Goal: Task Accomplishment & Management: Use online tool/utility

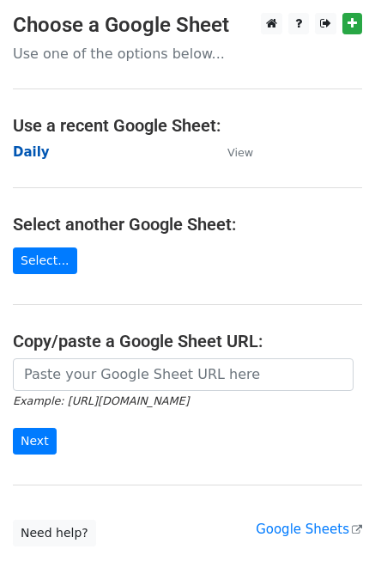
click at [31, 152] on strong "Daily" at bounding box center [31, 151] width 37 height 15
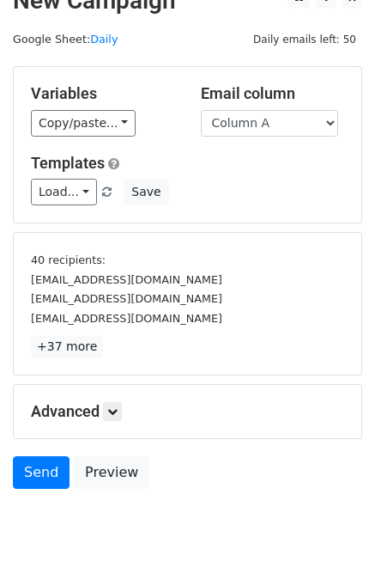
scroll to position [73, 0]
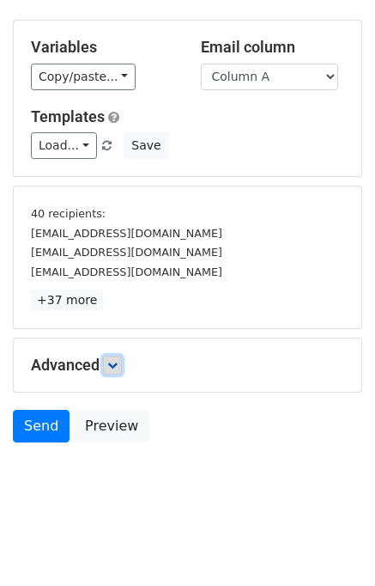
click at [118, 367] on icon at bounding box center [112, 365] width 10 height 10
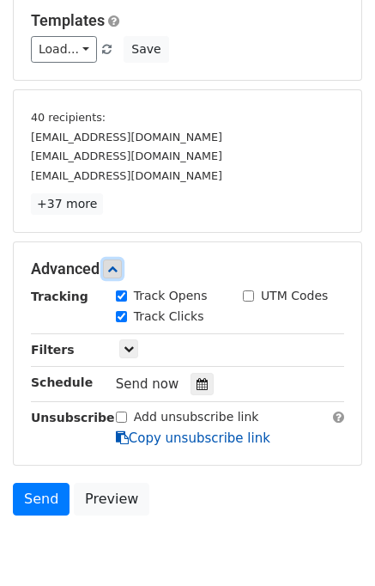
scroll to position [240, 0]
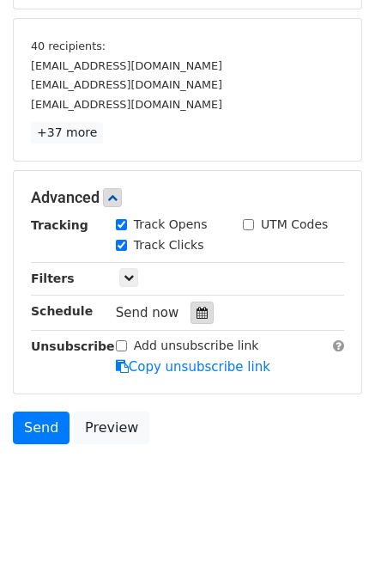
click at [197, 311] on icon at bounding box center [202, 313] width 11 height 12
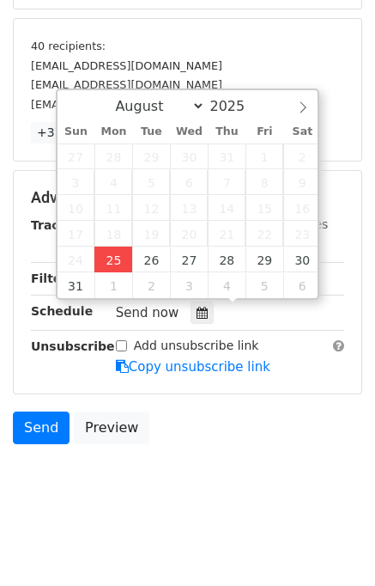
type input "2025-08-25 12:34"
type input "34"
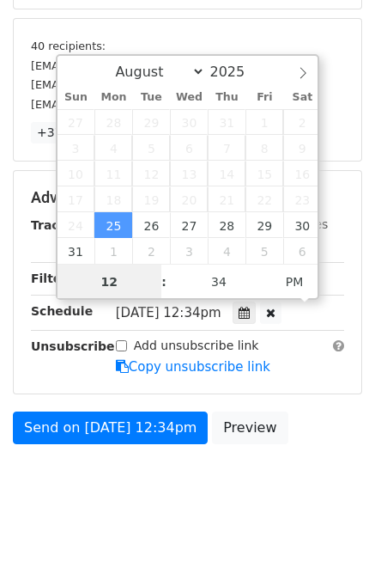
scroll to position [0, 0]
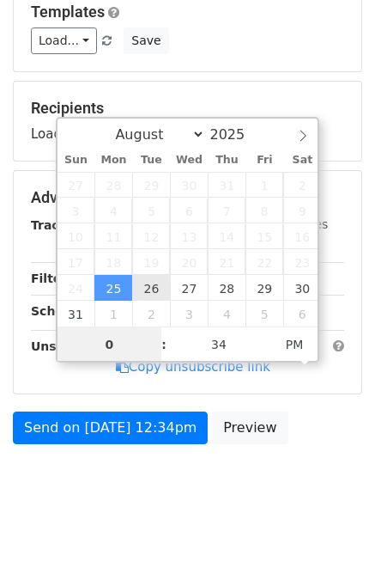
type input "01"
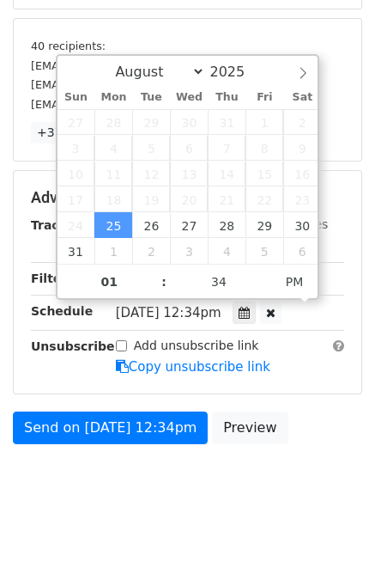
type input "2025-08-25 13:34"
click at [200, 350] on label "Add unsubscribe link" at bounding box center [196, 346] width 125 height 18
click at [127, 350] on input "Add unsubscribe link" at bounding box center [121, 345] width 11 height 11
checkbox input "true"
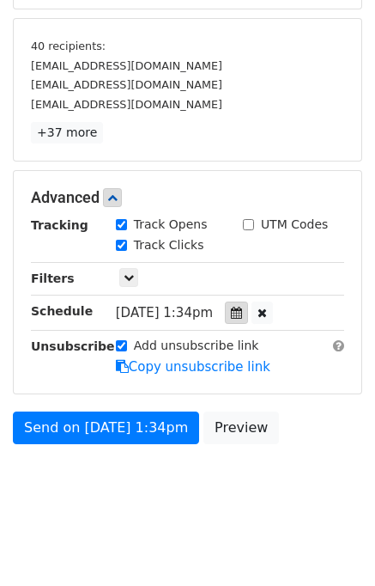
scroll to position [178, 0]
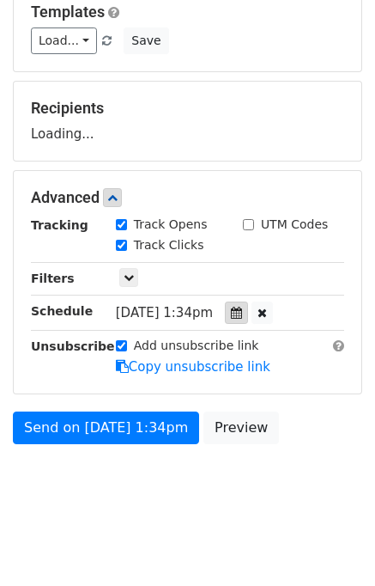
click at [242, 312] on icon at bounding box center [236, 313] width 11 height 12
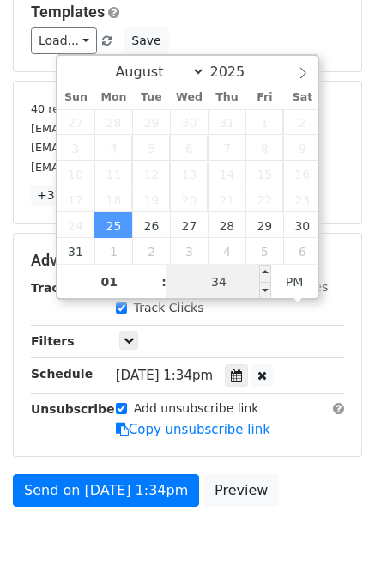
click at [195, 269] on input "34" at bounding box center [219, 282] width 105 height 34
type input "00"
type input "2025-08-25 13:00"
click at [293, 456] on form "Variables Copy/paste... {{Column A}} {{Column B}} {{Column C}} {{Column D}} {{C…" at bounding box center [188, 215] width 350 height 600
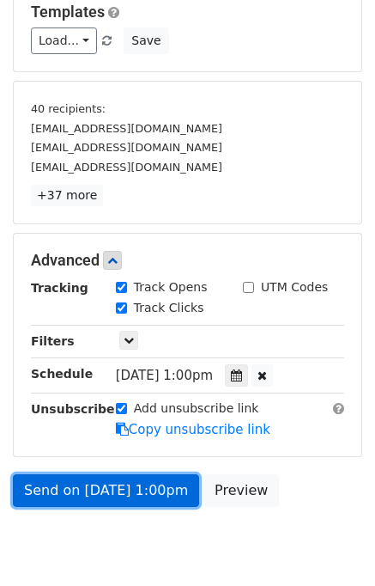
click at [110, 489] on link "Send on Aug 25 at 1:00pm" at bounding box center [106, 490] width 186 height 33
click at [76, 489] on link "Send on Aug 25 at 1:00pm" at bounding box center [106, 490] width 186 height 33
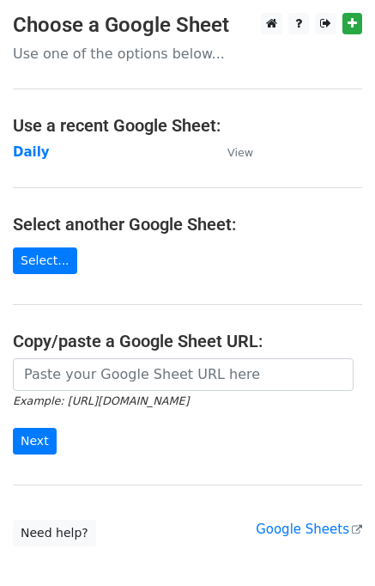
click at [44, 154] on td "Daily" at bounding box center [112, 153] width 198 height 20
click at [33, 152] on strong "Daily" at bounding box center [31, 151] width 37 height 15
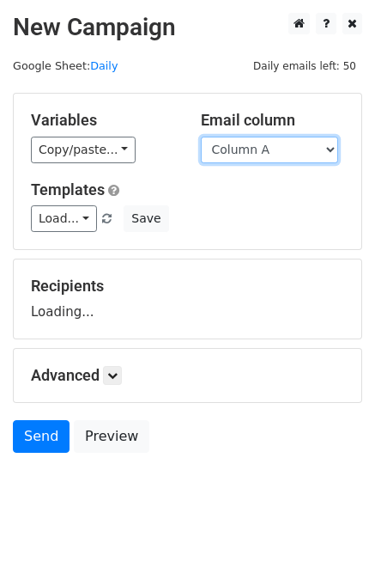
click at [283, 152] on select "Column A Column B Column C Column D Column E Column F" at bounding box center [269, 150] width 137 height 27
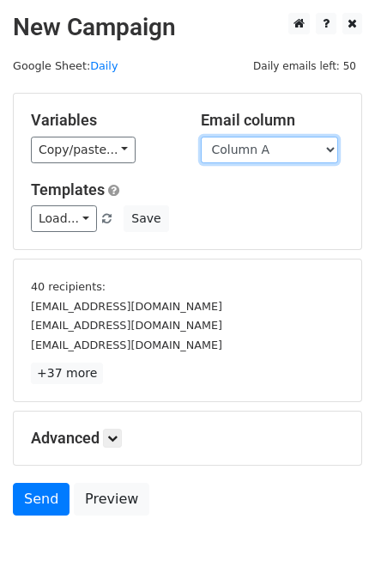
drag, startPoint x: 261, startPoint y: 149, endPoint x: 266, endPoint y: 160, distance: 12.3
click at [261, 149] on select "Column A Column B Column C Column D Column E Column F" at bounding box center [269, 150] width 137 height 27
select select "Column B"
click at [201, 137] on select "Column A Column B Column C Column D Column E Column F" at bounding box center [269, 150] width 137 height 27
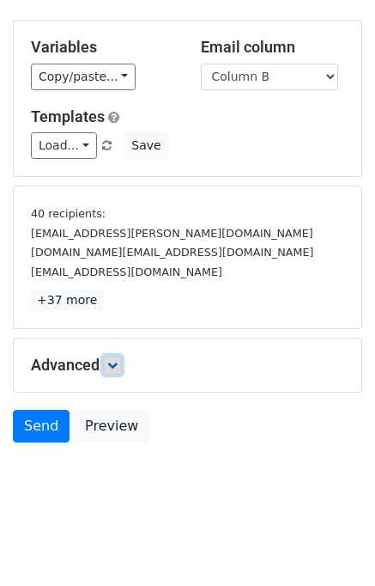
click at [118, 362] on icon at bounding box center [112, 365] width 10 height 10
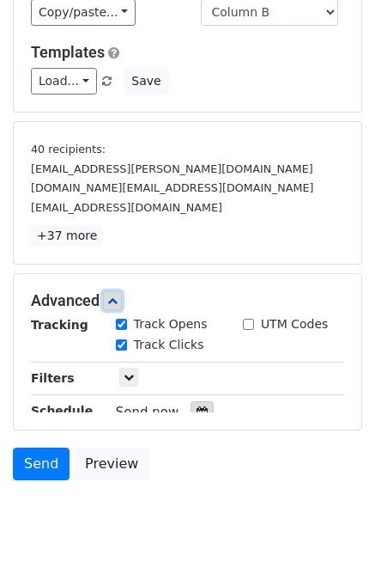
scroll to position [196, 0]
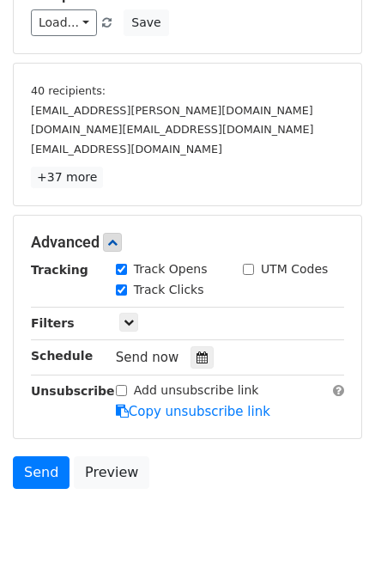
click at [207, 355] on div "Send now" at bounding box center [217, 357] width 202 height 23
click at [191, 358] on div at bounding box center [202, 357] width 23 height 22
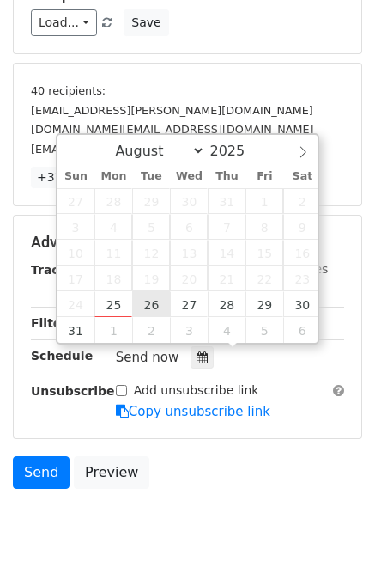
type input "2025-08-26 12:00"
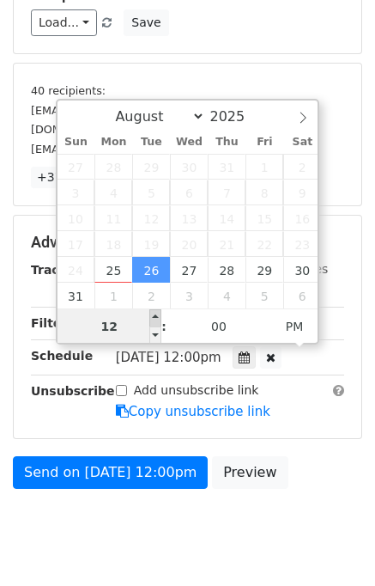
scroll to position [0, 0]
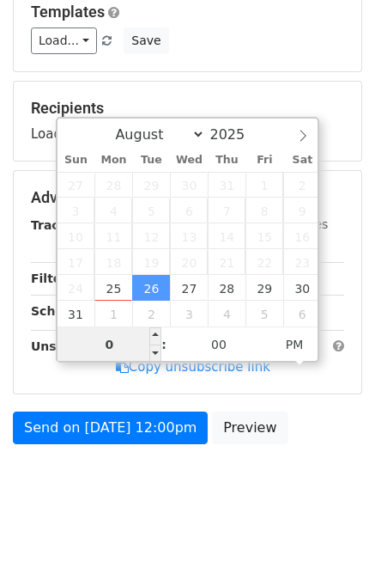
type input "02"
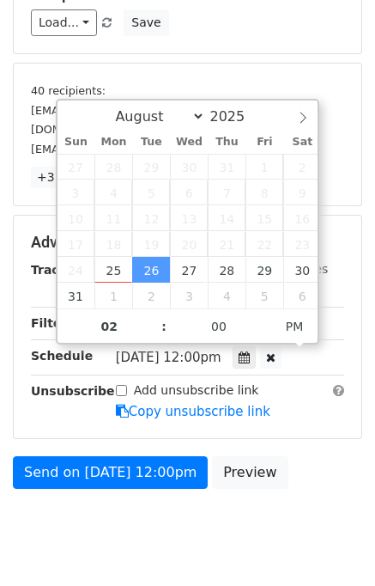
type input "2025-08-26 14:00"
click at [302, 484] on div "Send on Aug 26 at 12:00pm Preview" at bounding box center [187, 476] width 375 height 41
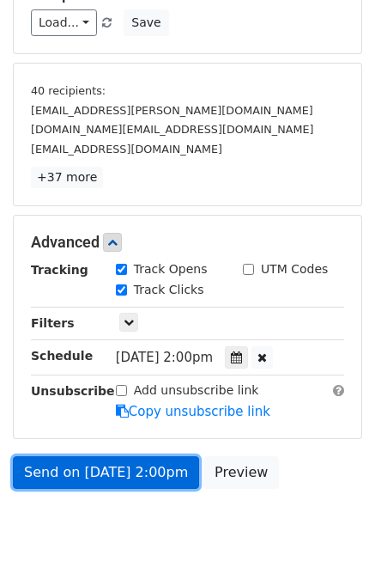
click at [130, 475] on link "Send on Aug 26 at 2:00pm" at bounding box center [106, 472] width 186 height 33
click at [93, 471] on link "Send on Aug 26 at 2:00pm" at bounding box center [106, 472] width 186 height 33
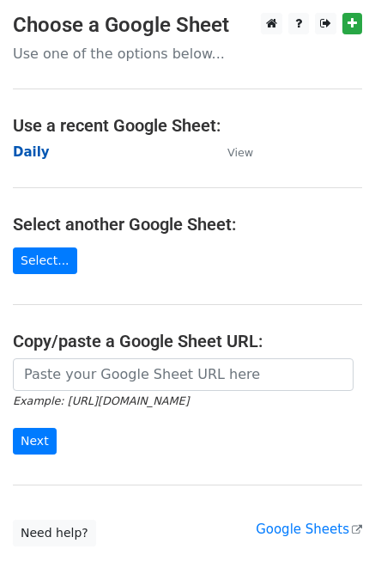
click at [39, 147] on strong "Daily" at bounding box center [31, 151] width 37 height 15
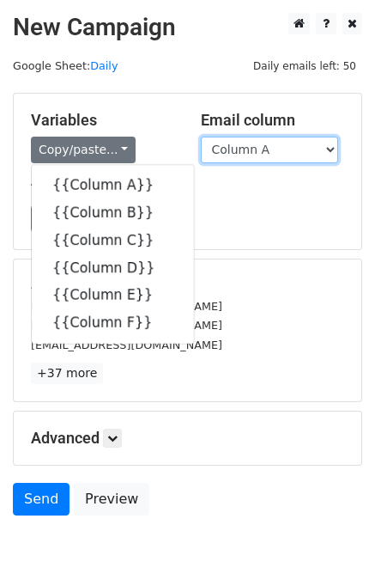
click at [251, 145] on select "Column A Column B Column C Column D Column E Column F" at bounding box center [269, 150] width 137 height 27
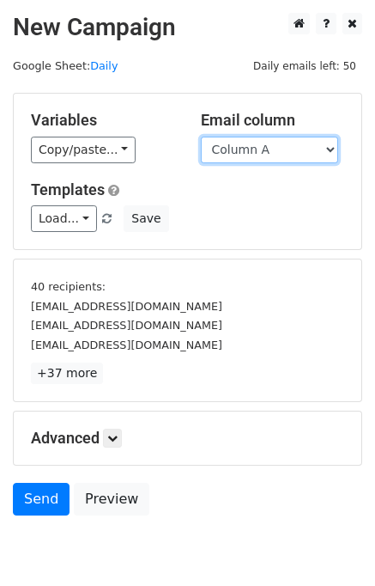
select select "Column C"
click at [201, 137] on select "Column A Column B Column C Column D Column E Column F" at bounding box center [269, 150] width 137 height 27
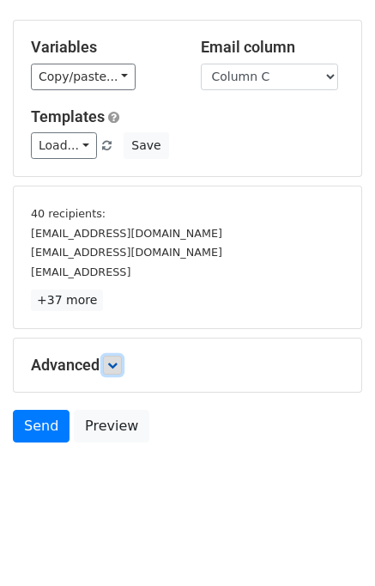
click at [114, 362] on icon at bounding box center [112, 365] width 10 height 10
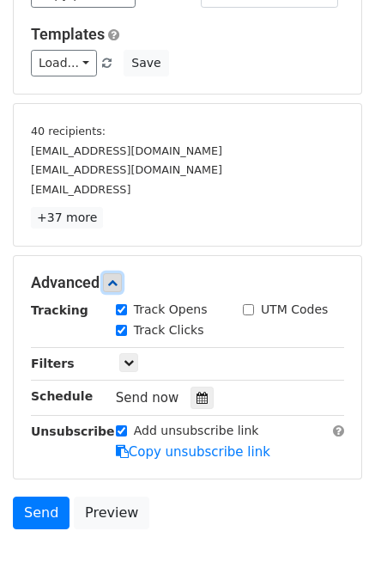
scroll to position [234, 0]
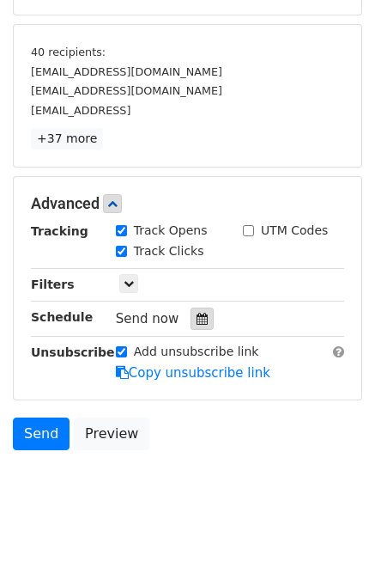
click at [203, 313] on div at bounding box center [202, 318] width 23 height 22
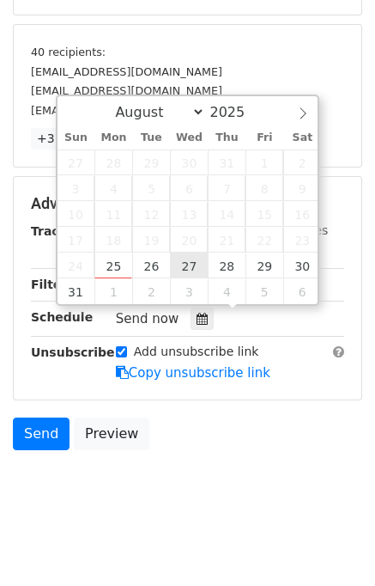
type input "2025-08-27 12:00"
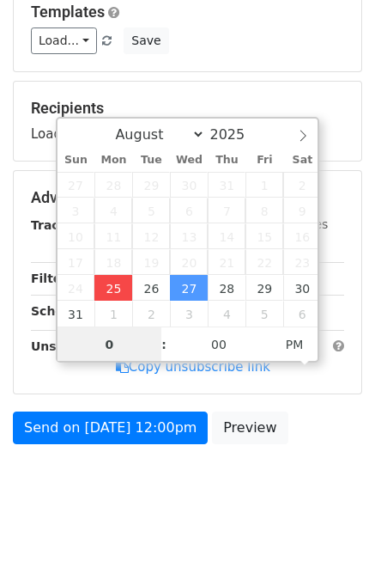
type input "03"
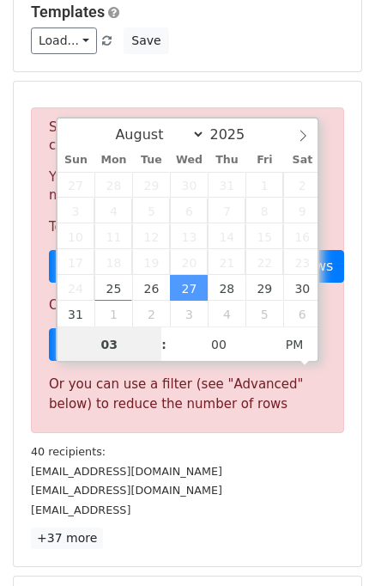
scroll to position [234, 0]
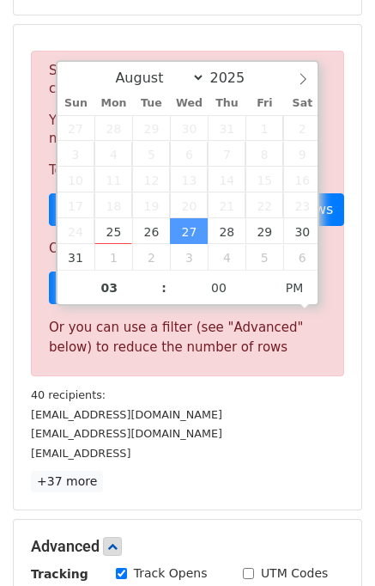
type input "2025-08-27 15:00"
click at [271, 471] on p "+37 more" at bounding box center [187, 481] width 313 height 21
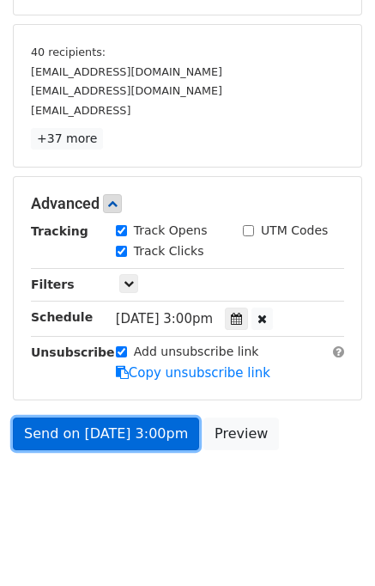
click at [65, 431] on link "Send on Aug 27 at 3:00pm" at bounding box center [106, 433] width 186 height 33
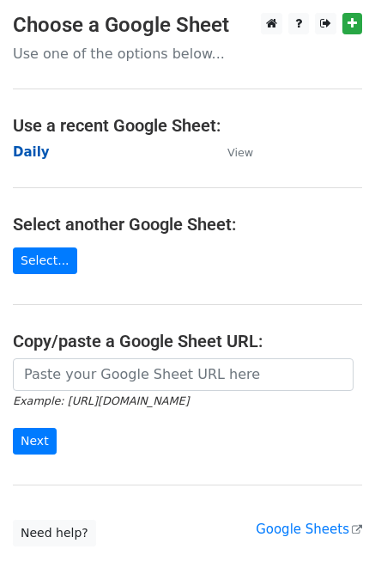
click at [27, 152] on strong "Daily" at bounding box center [31, 151] width 37 height 15
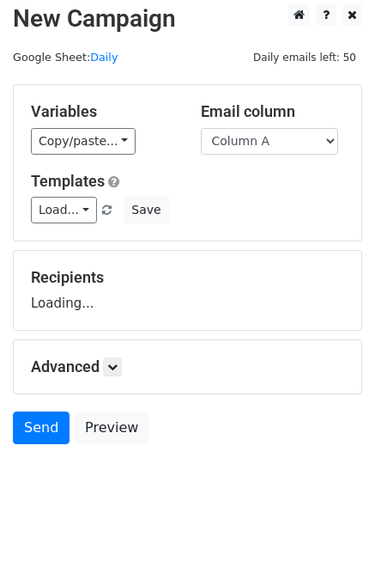
scroll to position [10, 0]
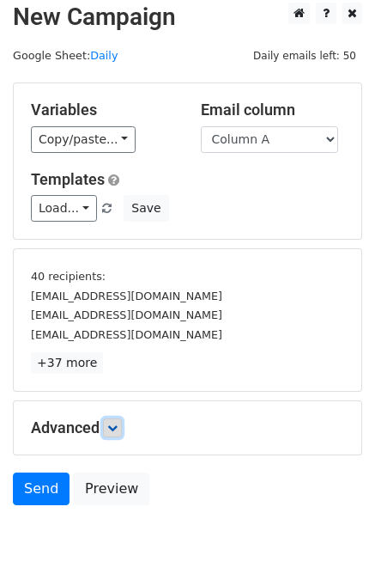
click at [121, 420] on link at bounding box center [112, 427] width 19 height 19
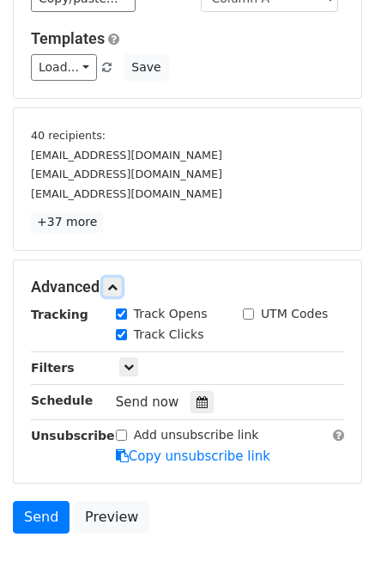
scroll to position [208, 0]
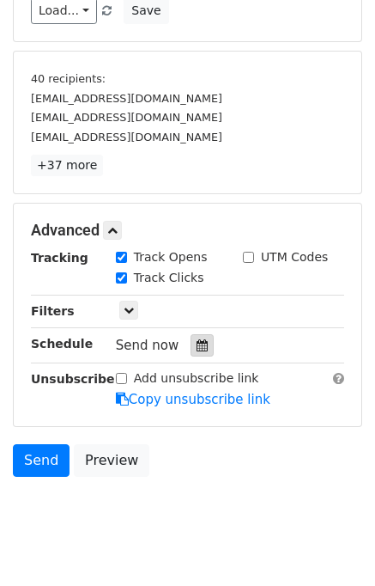
click at [191, 334] on div at bounding box center [202, 345] width 23 height 22
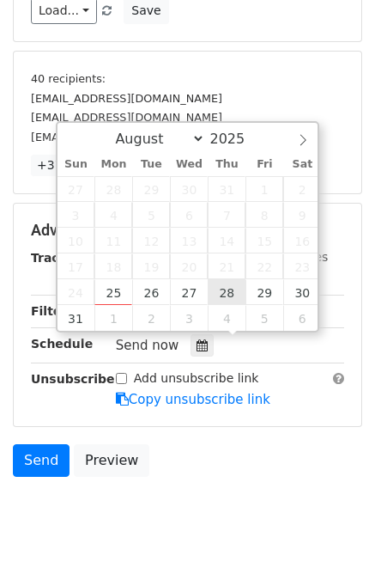
type input "[DATE] 12:00"
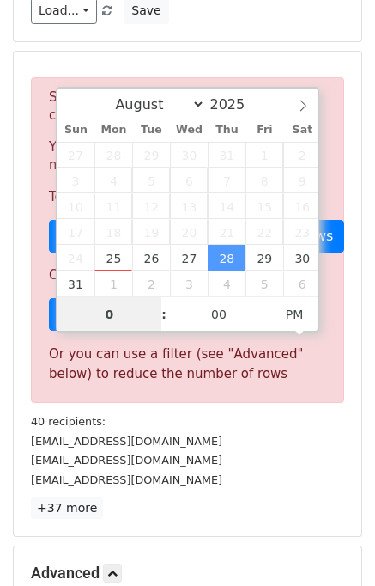
type input "04"
type input "[DATE] 16:00"
click at [243, 482] on div "[EMAIL_ADDRESS][DOMAIN_NAME]" at bounding box center [187, 480] width 339 height 20
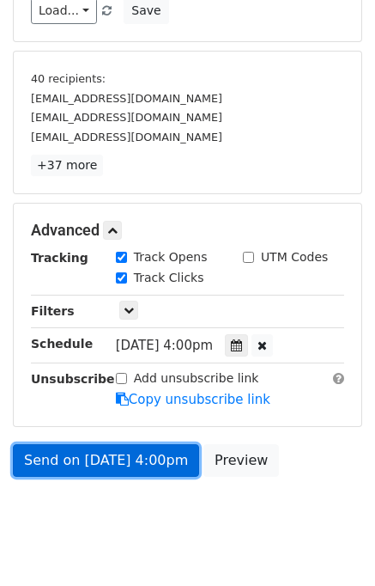
click at [113, 465] on link "Send on [DATE] 4:00pm" at bounding box center [106, 460] width 186 height 33
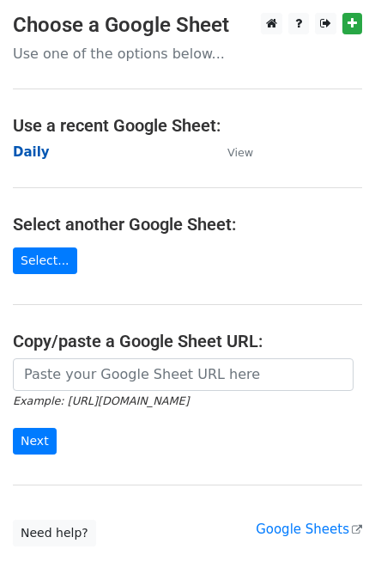
click at [34, 152] on strong "Daily" at bounding box center [31, 151] width 37 height 15
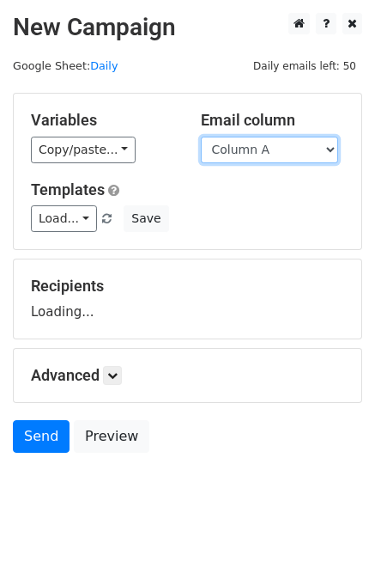
click at [270, 146] on select "Column A Column B Column C Column D Column E Column F" at bounding box center [269, 150] width 137 height 27
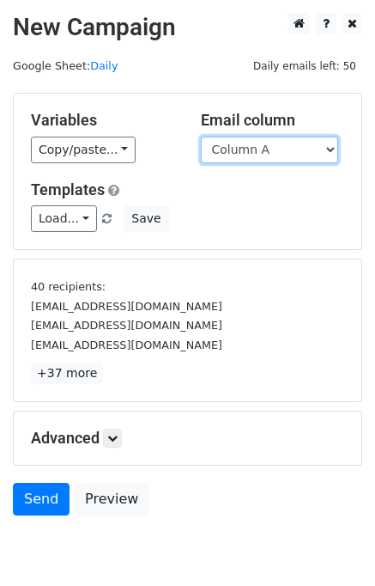
click at [275, 154] on select "Column A Column B Column C Column D Column E Column F" at bounding box center [269, 150] width 137 height 27
select select "Column B"
click at [201, 137] on select "Column A Column B Column C Column D Column E Column F" at bounding box center [269, 150] width 137 height 27
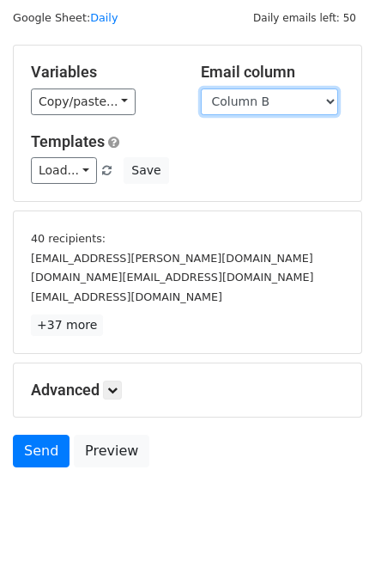
scroll to position [73, 0]
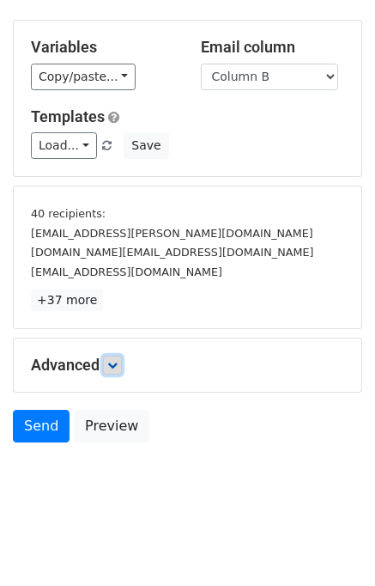
click at [121, 356] on link at bounding box center [112, 365] width 19 height 19
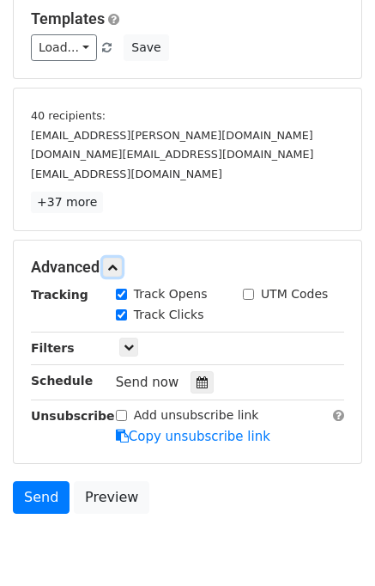
scroll to position [240, 0]
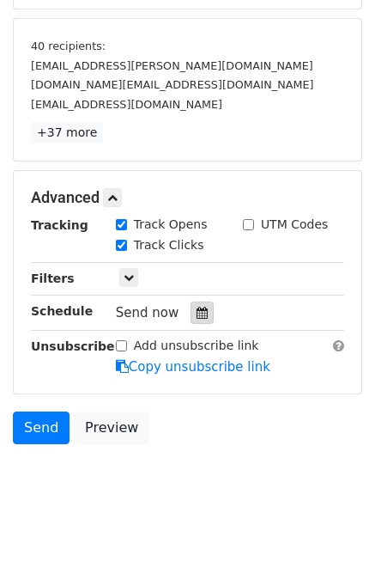
click at [195, 316] on div at bounding box center [202, 312] width 23 height 22
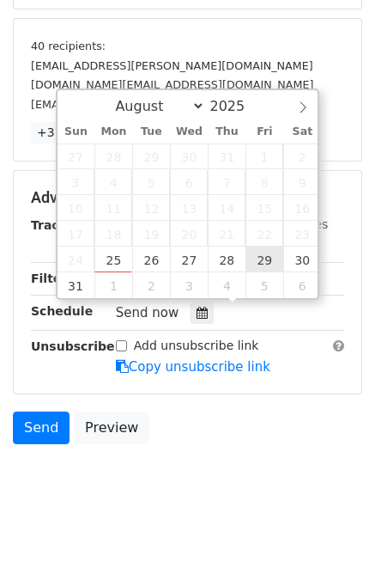
type input "[DATE] 12:00"
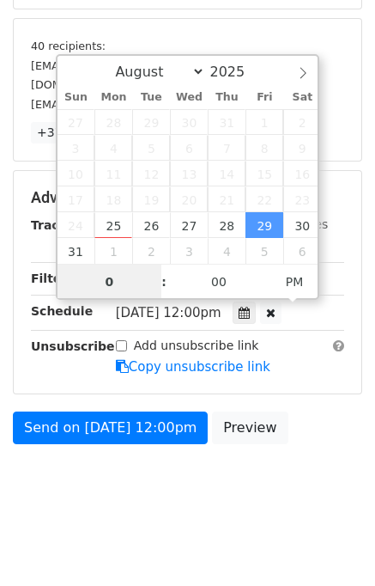
type input "05"
type input "2025-08-29 17:00"
click at [309, 432] on div "Send on Aug 29 at 12:00pm Preview" at bounding box center [187, 431] width 375 height 41
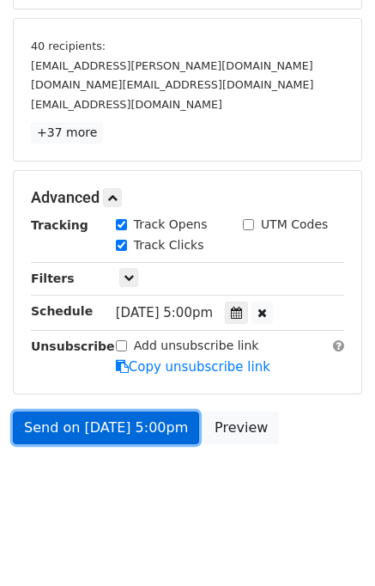
click at [100, 423] on link "Send on Aug 29 at 5:00pm" at bounding box center [106, 427] width 186 height 33
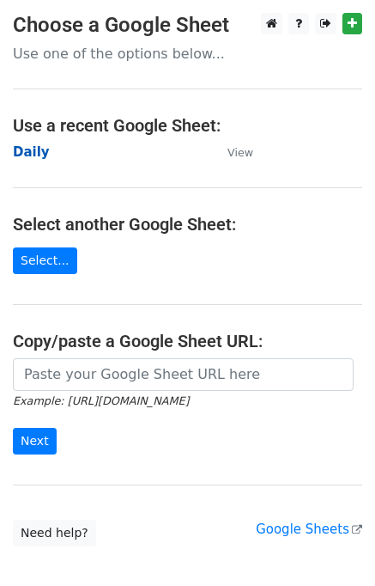
click at [33, 154] on strong "Daily" at bounding box center [31, 151] width 37 height 15
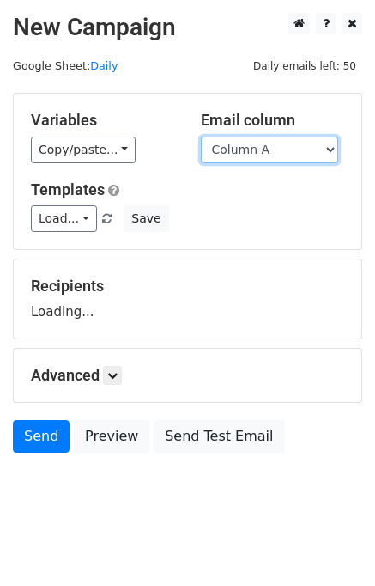
click at [284, 153] on select "Column A Column B Column C Column D Column E Column F" at bounding box center [269, 150] width 137 height 27
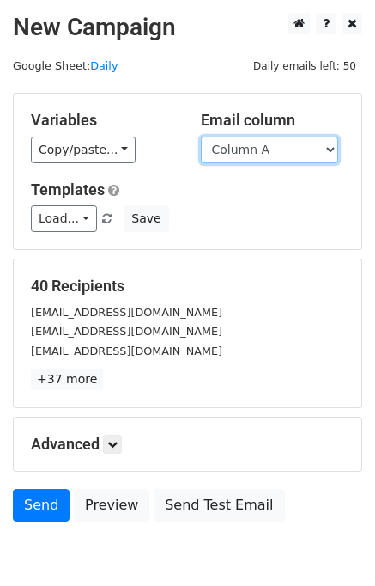
click at [276, 157] on select "Column A Column B Column C Column D Column E Column F" at bounding box center [269, 150] width 137 height 27
select select "Column C"
click at [201, 137] on select "Column A Column B Column C Column D Column E Column F" at bounding box center [269, 150] width 137 height 27
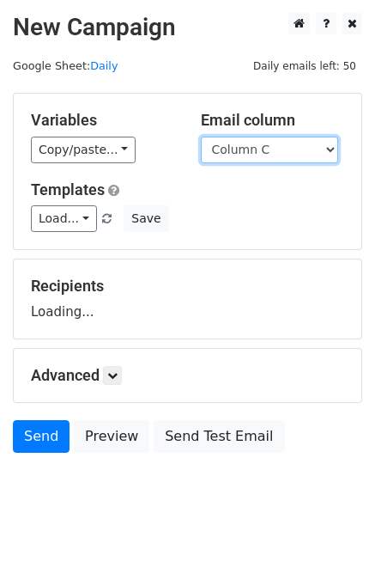
scroll to position [10, 0]
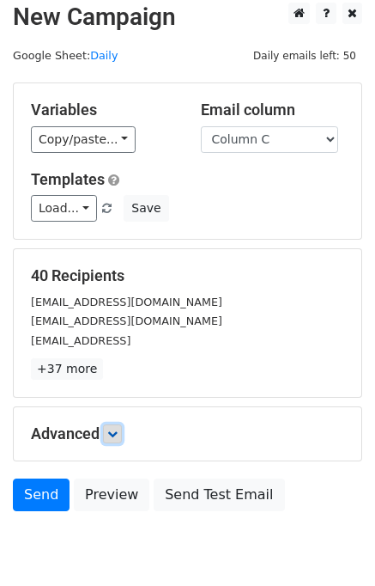
click at [114, 441] on link at bounding box center [112, 433] width 19 height 19
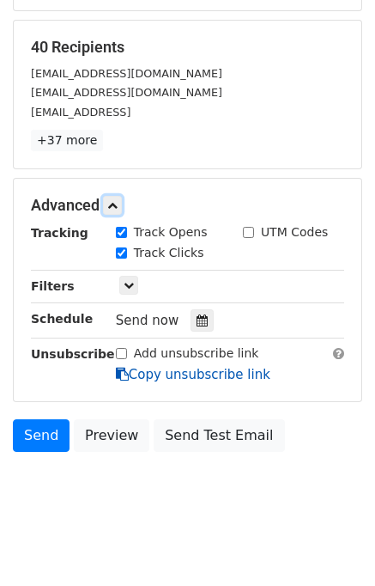
scroll to position [245, 0]
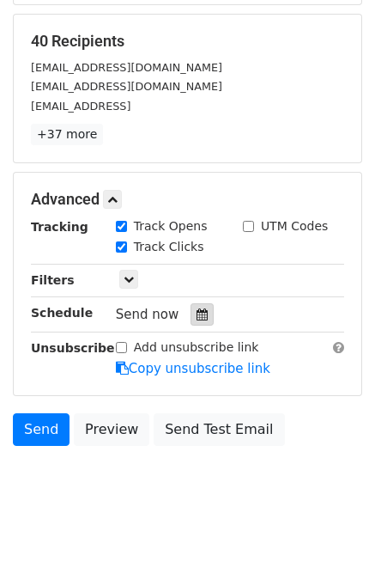
click at [199, 310] on div at bounding box center [202, 314] width 23 height 22
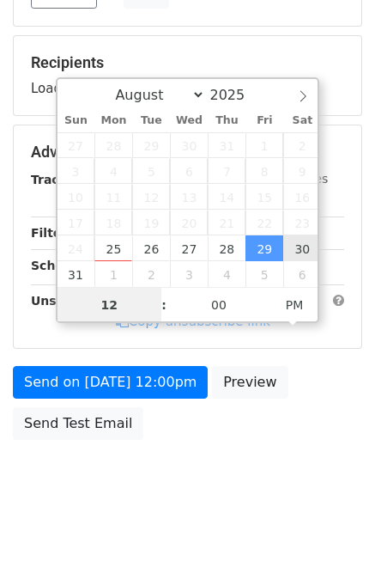
scroll to position [219, 0]
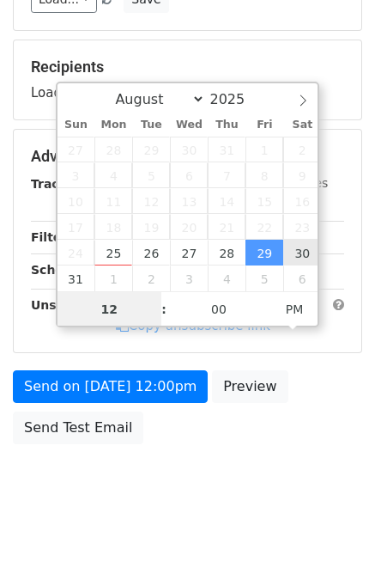
type input "[DATE] 12:00"
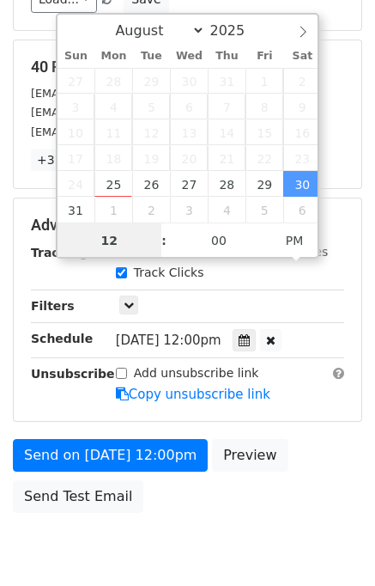
scroll to position [245, 0]
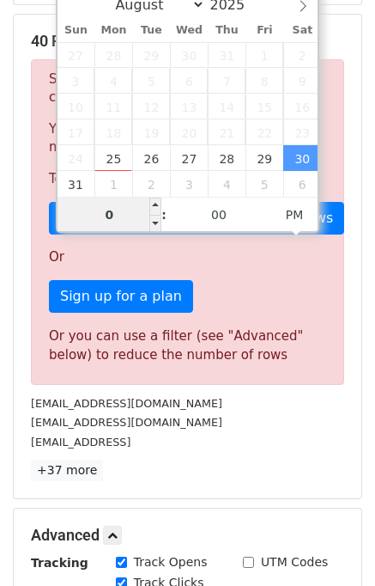
type input "06"
type input "[DATE] 18:00"
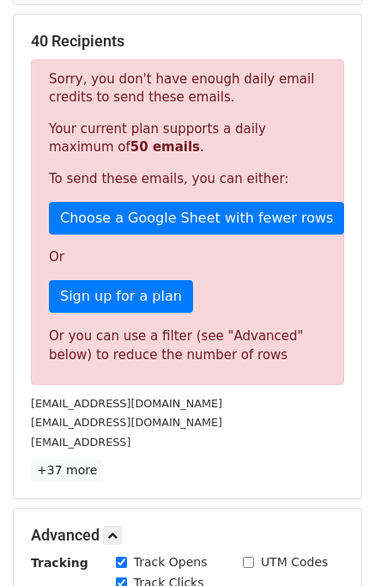
click at [271, 420] on div "[EMAIL_ADDRESS][DOMAIN_NAME]" at bounding box center [187, 422] width 339 height 20
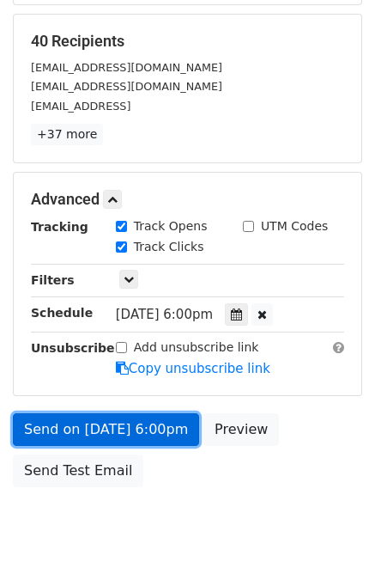
click at [65, 423] on link "Send on [DATE] 6:00pm" at bounding box center [106, 429] width 186 height 33
